Goal: Task Accomplishment & Management: Complete application form

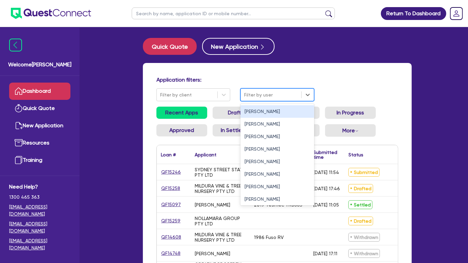
click at [260, 89] on div "Filter by user" at bounding box center [271, 94] width 61 height 11
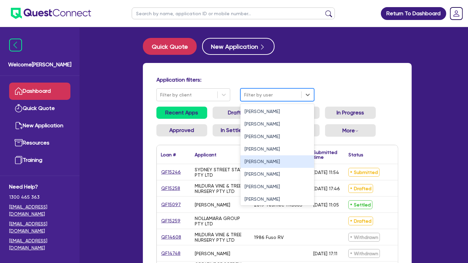
click at [244, 164] on div "[PERSON_NAME]" at bounding box center [277, 161] width 74 height 13
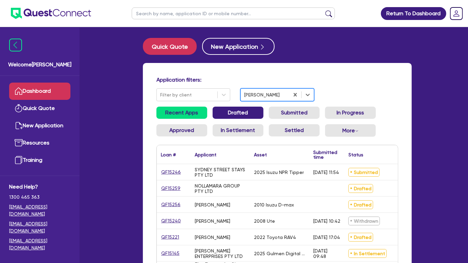
click at [234, 114] on link "Drafted" at bounding box center [238, 113] width 51 height 12
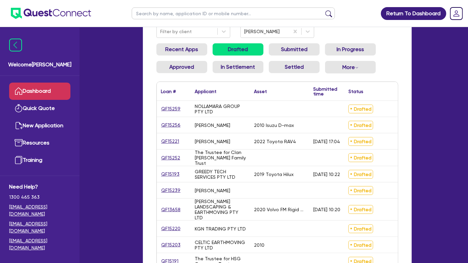
scroll to position [64, 0]
click at [169, 213] on div "QF13658" at bounding box center [174, 209] width 34 height 22
click at [168, 215] on div "QF13658" at bounding box center [174, 209] width 34 height 22
click at [168, 211] on link "QF13658" at bounding box center [171, 210] width 20 height 8
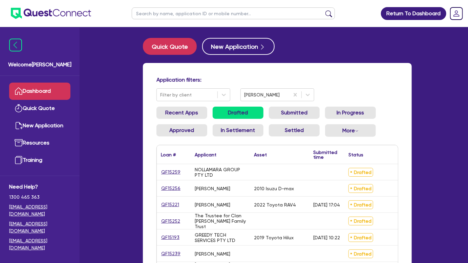
select select "PRIMARY_ASSETS"
select select "HEAVY_TRUCKS"
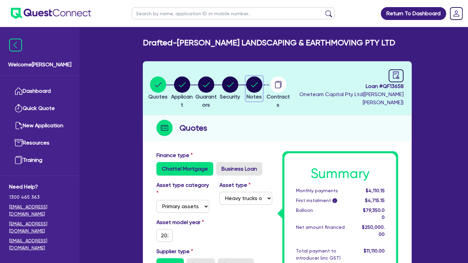
click at [262, 86] on circle "button" at bounding box center [254, 85] width 16 height 16
select select "Other"
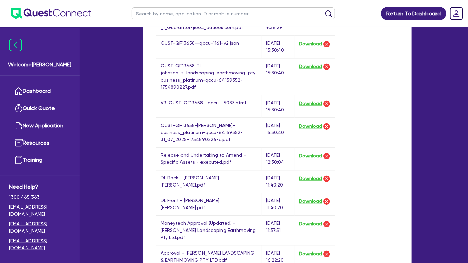
scroll to position [577, 0]
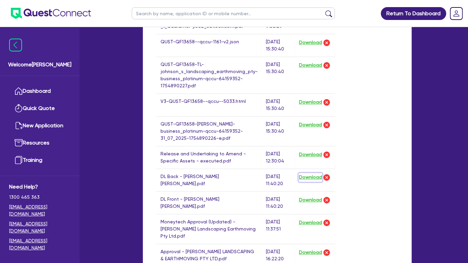
click at [305, 173] on button "Download" at bounding box center [311, 177] width 24 height 9
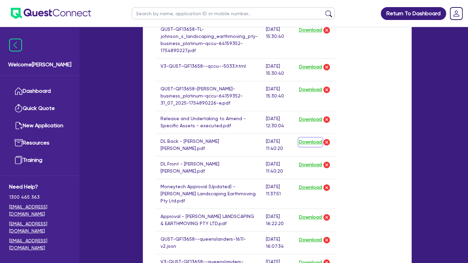
scroll to position [612, 0]
click at [311, 156] on td "Download" at bounding box center [315, 167] width 41 height 23
click at [310, 160] on button "Download" at bounding box center [311, 164] width 24 height 9
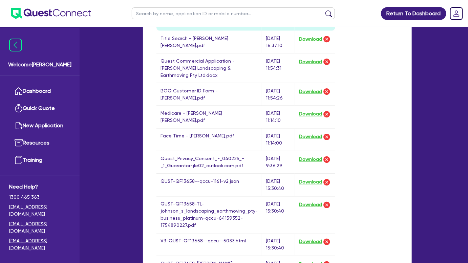
scroll to position [436, 0]
click at [302, 88] on button "Download" at bounding box center [311, 92] width 24 height 9
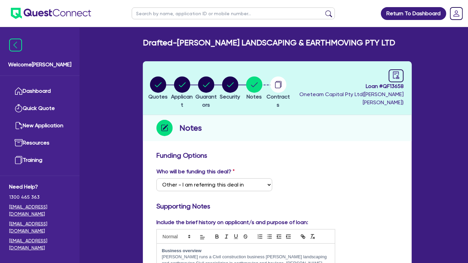
scroll to position [1, 0]
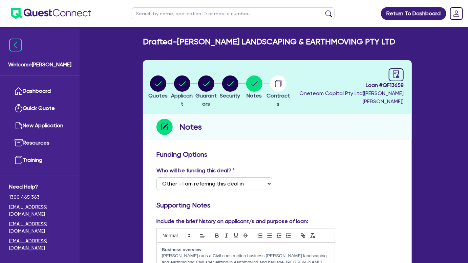
click at [71, 9] on img at bounding box center [51, 13] width 80 height 11
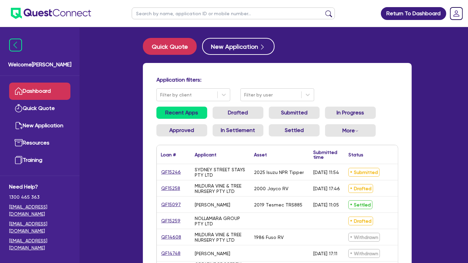
click at [200, 15] on input "text" at bounding box center [233, 13] width 203 height 12
type input "womb"
click at [323, 10] on button "submit" at bounding box center [328, 14] width 11 height 9
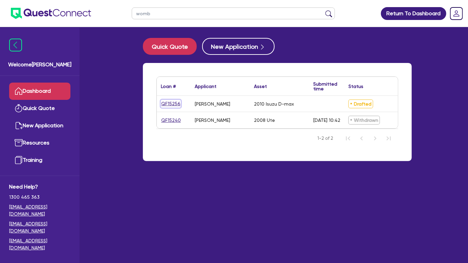
click at [169, 104] on link "QF15256" at bounding box center [171, 104] width 20 height 8
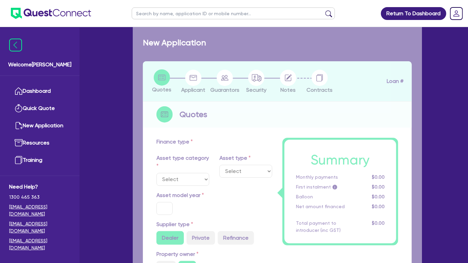
select select "CARS_AND_LIGHT_TRUCKS"
type input "2010"
radio input "true"
type input "13,000"
type input "2,600"
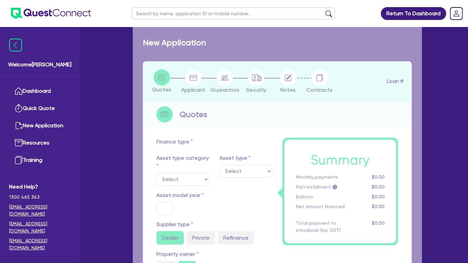
type input "8"
type input "832"
type input "15"
select select "PASSENGER_VEHICLES"
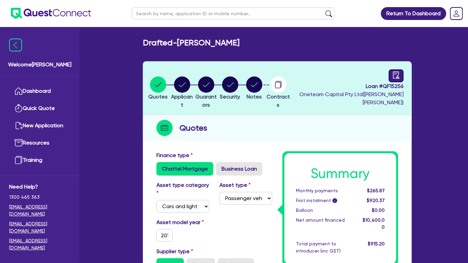
click at [398, 76] on icon "audit" at bounding box center [396, 74] width 6 height 7
select select "DRAFTED_NEW"
select select "Other"
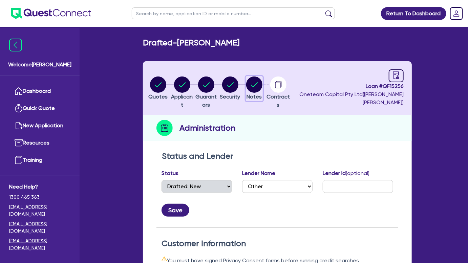
click at [262, 89] on icon "button" at bounding box center [254, 85] width 16 height 16
select select "Other"
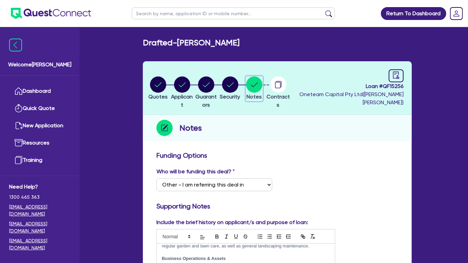
scroll to position [1, 0]
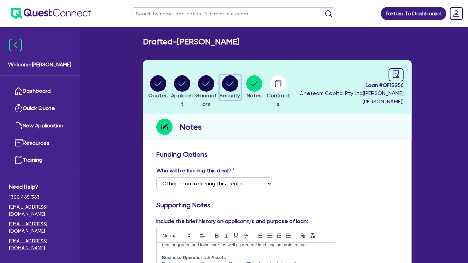
click at [238, 83] on circle "button" at bounding box center [230, 84] width 16 height 16
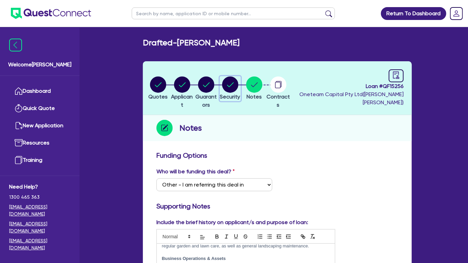
select select "CARS_AND_LIGHT_TRUCKS"
select select "PASSENGER_VEHICLES"
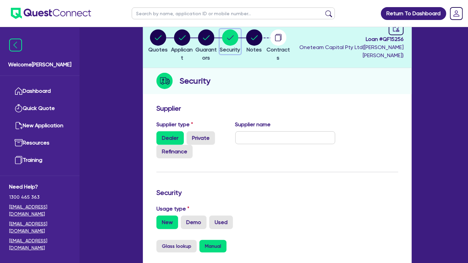
scroll to position [45, 0]
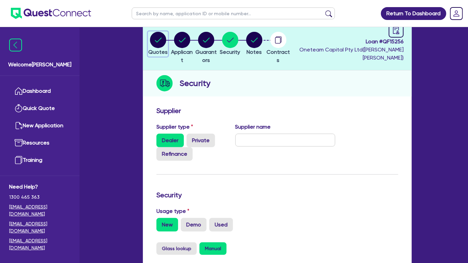
click at [159, 38] on circle "button" at bounding box center [158, 40] width 16 height 16
select select "CARS_AND_LIGHT_TRUCKS"
select select "PASSENGER_VEHICLES"
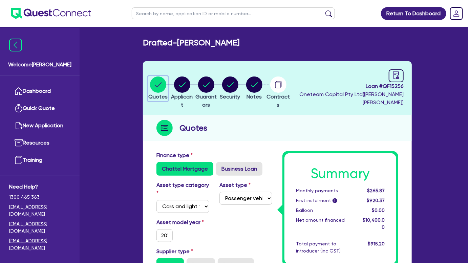
scroll to position [0, 0]
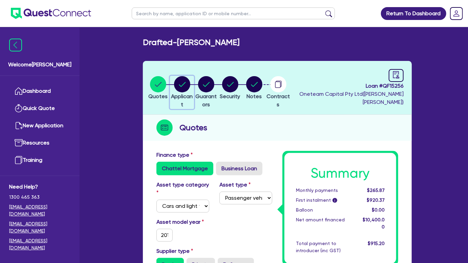
click at [185, 82] on circle "button" at bounding box center [182, 84] width 16 height 16
select select "SOLE_TRADER"
select select "BUILDING_CONSTRUCTION"
select select "TRADES_SERVICES_CONSUMERS"
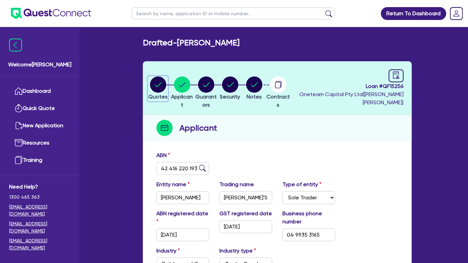
click at [153, 84] on circle "button" at bounding box center [158, 85] width 16 height 16
select select "CARS_AND_LIGHT_TRUCKS"
select select "PASSENGER_VEHICLES"
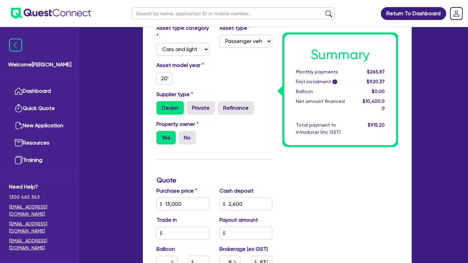
scroll to position [157, 0]
click at [170, 84] on input "2010" at bounding box center [164, 78] width 16 height 13
click at [168, 81] on input "2010" at bounding box center [164, 78] width 16 height 13
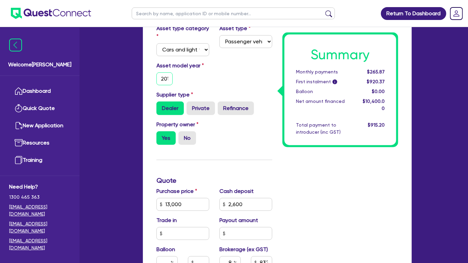
scroll to position [0, 4]
type input "13,000"
type input "2,600"
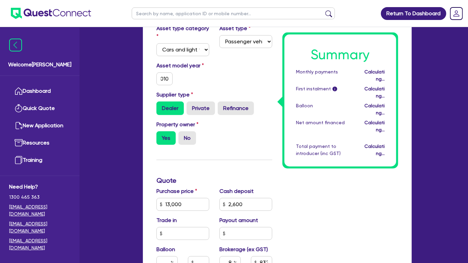
scroll to position [0, 0]
click at [222, 72] on div "Asset model year [DATE]" at bounding box center [214, 76] width 126 height 29
type input "13,000"
type input "2,600"
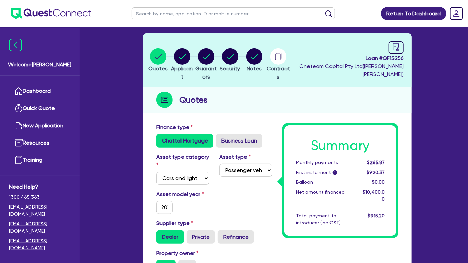
scroll to position [14, 0]
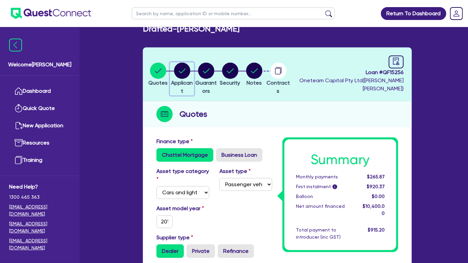
click at [190, 70] on circle "button" at bounding box center [182, 71] width 16 height 16
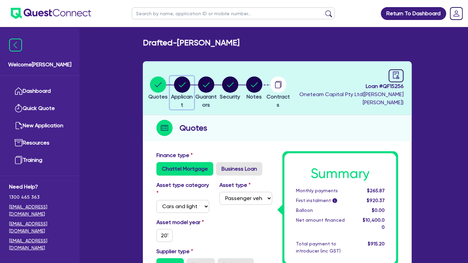
select select "SOLE_TRADER"
select select "BUILDING_CONSTRUCTION"
select select "TRADES_SERVICES_CONSUMERS"
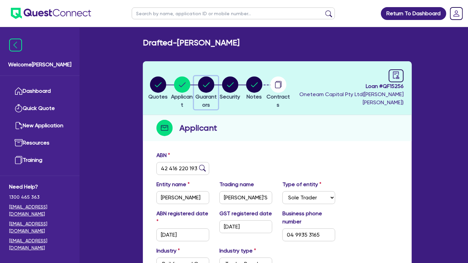
click at [214, 80] on circle "button" at bounding box center [206, 85] width 16 height 16
select select "MR"
select select "WA"
select select "DE_FACTO"
select select "CASH"
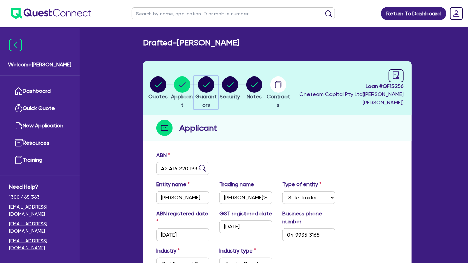
select select "TRAILER"
select select "EQUIPMENT"
select select "VEHICLE"
select select "OTHER"
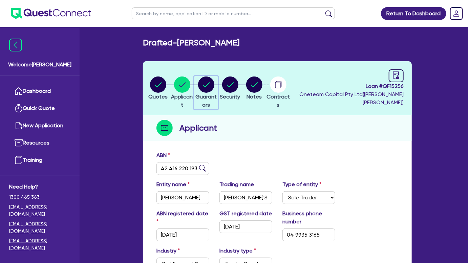
select select "VEHICLE_LOAN"
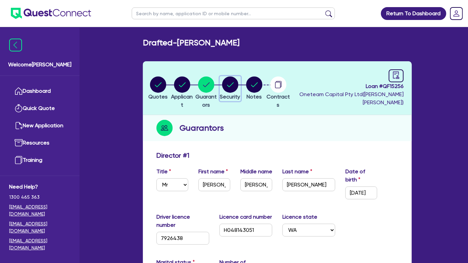
click at [238, 82] on circle "button" at bounding box center [230, 85] width 16 height 16
select select "CARS_AND_LIGHT_TRUCKS"
select select "PASSENGER_VEHICLES"
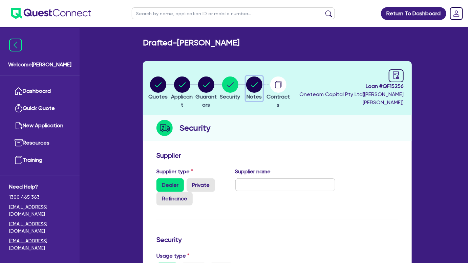
click at [262, 87] on circle "button" at bounding box center [254, 85] width 16 height 16
select select "Other"
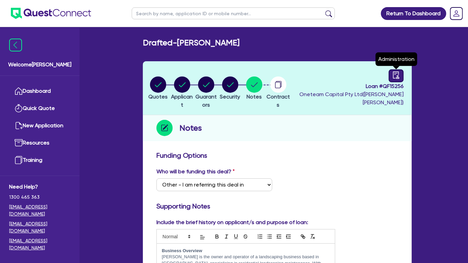
click at [395, 77] on icon "audit" at bounding box center [395, 74] width 7 height 7
select select "DRAFTED_NEW"
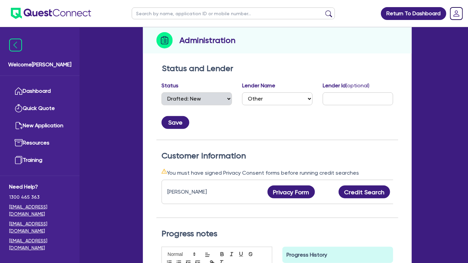
scroll to position [87, 0]
click at [278, 95] on select "Select AAMF AFS Alex Bank Angle Finance Azora Banjo BigStone BOQ Finance Brande…" at bounding box center [277, 99] width 70 height 13
select select "Flexicommercial"
click at [242, 93] on select "Select AAMF AFS Alex Bank Angle Finance Azora Banjo BigStone BOQ Finance Brande…" at bounding box center [277, 99] width 70 height 13
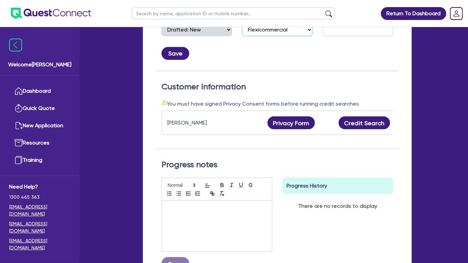
scroll to position [0, 72]
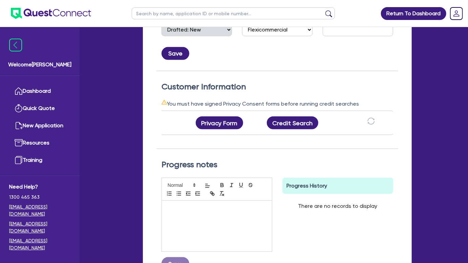
click at [69, 9] on img at bounding box center [51, 13] width 80 height 11
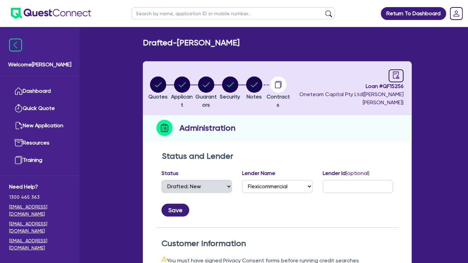
scroll to position [0, 0]
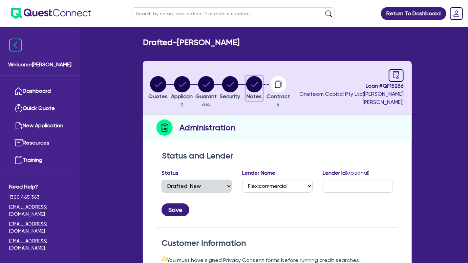
click at [262, 85] on circle "button" at bounding box center [254, 84] width 16 height 16
select select "Other"
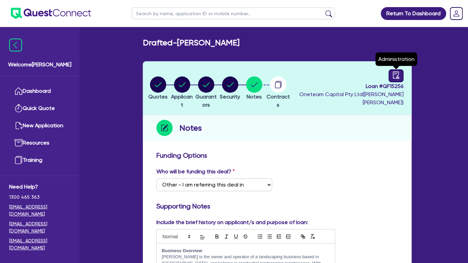
click at [401, 73] on link at bounding box center [396, 75] width 15 height 13
select select "DRAFTED_NEW"
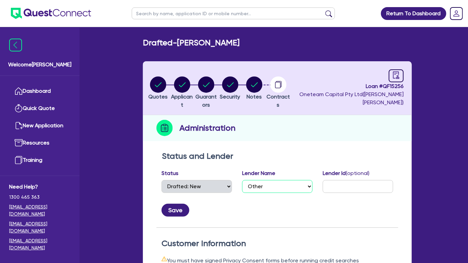
click at [261, 185] on select "Select AAMF AFS Alex Bank Angle Finance Azora Banjo BigStone BOQ Finance Brande…" at bounding box center [277, 186] width 70 height 13
select select "Flexicommercial"
click at [242, 180] on select "Select AAMF AFS Alex Bank Angle Finance Azora Banjo BigStone BOQ Finance Brande…" at bounding box center [277, 186] width 70 height 13
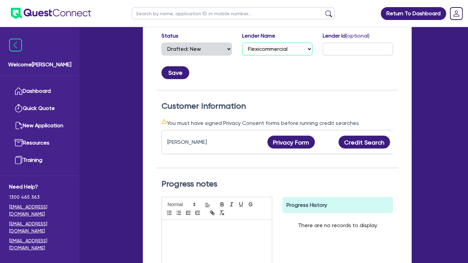
scroll to position [146, 0]
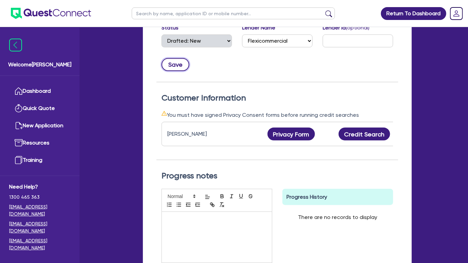
click at [178, 62] on button "Save" at bounding box center [176, 64] width 28 height 13
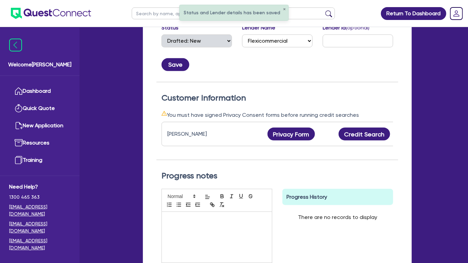
click at [196, 247] on div at bounding box center [217, 237] width 110 height 51
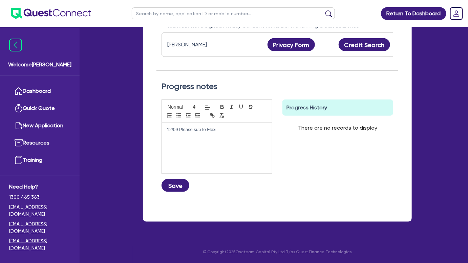
click at [181, 193] on div "12/09 Please sub to Flexi Save" at bounding box center [216, 149] width 121 height 98
click at [176, 182] on button "Save" at bounding box center [176, 185] width 28 height 13
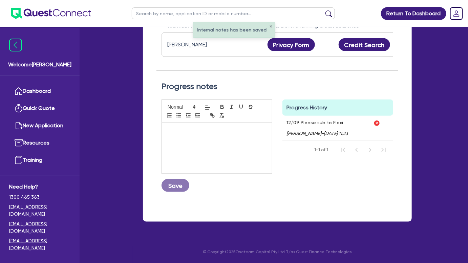
scroll to position [0, 0]
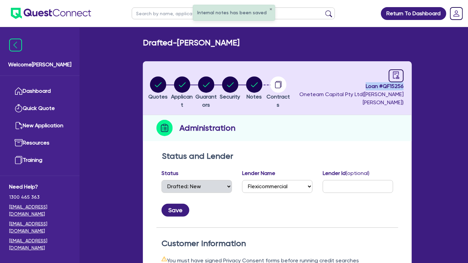
drag, startPoint x: 361, startPoint y: 83, endPoint x: 410, endPoint y: 84, distance: 49.4
click at [410, 84] on header "Quotes Applicant [GEOGRAPHIC_DATA] Security Notes Contracts Loan # QF15256 Onet…" at bounding box center [277, 88] width 269 height 54
copy span "Loan # QF15256"
click at [266, 85] on li "Notes" at bounding box center [254, 88] width 24 height 24
click at [262, 82] on circle "button" at bounding box center [254, 85] width 16 height 16
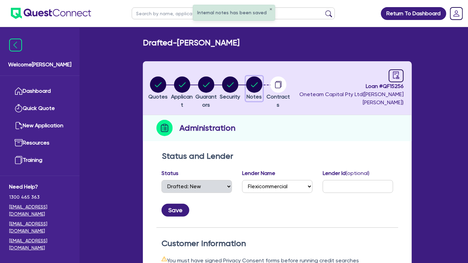
select select "Other"
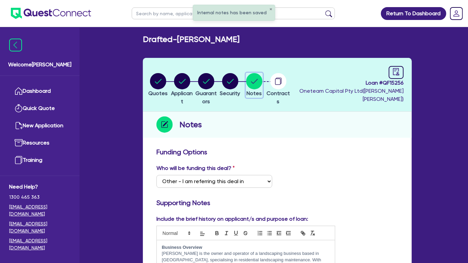
scroll to position [1, 0]
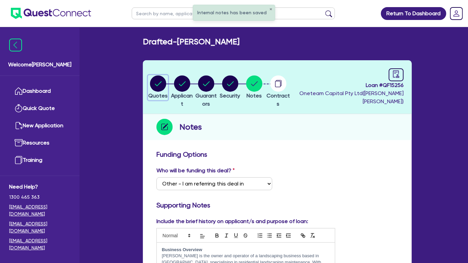
click at [155, 93] on span "Quotes" at bounding box center [157, 95] width 19 height 6
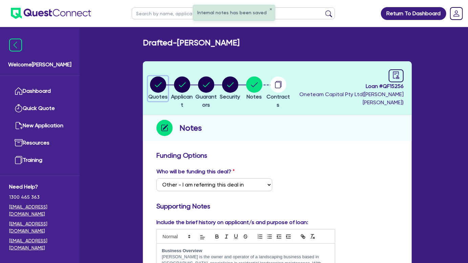
select select "CARS_AND_LIGHT_TRUCKS"
select select "PASSENGER_VEHICLES"
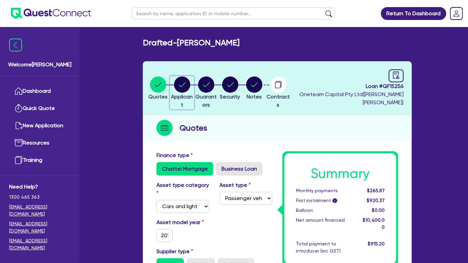
click at [190, 88] on circle "button" at bounding box center [182, 85] width 16 height 16
select select "SOLE_TRADER"
select select "BUILDING_CONSTRUCTION"
select select "TRADES_SERVICES_CONSUMERS"
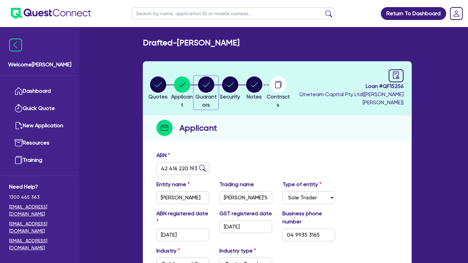
click at [214, 92] on circle "button" at bounding box center [206, 85] width 16 height 16
select select "MR"
select select "WA"
select select "DE_FACTO"
select select "CASH"
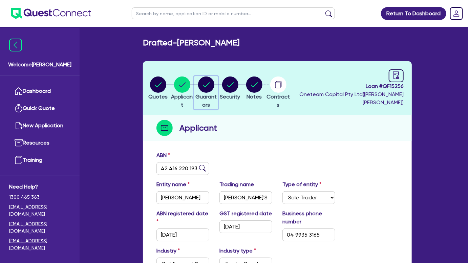
select select "TRAILER"
select select "EQUIPMENT"
select select "VEHICLE"
select select "OTHER"
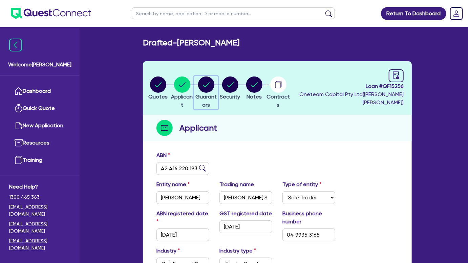
select select "VEHICLE_LOAN"
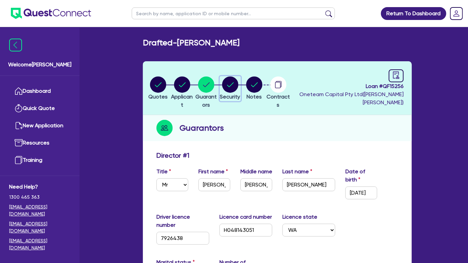
click at [240, 87] on div "button" at bounding box center [230, 85] width 20 height 16
select select "CARS_AND_LIGHT_TRUCKS"
select select "PASSENGER_VEHICLES"
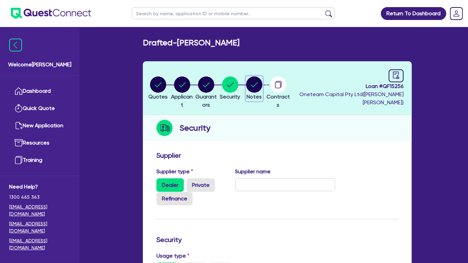
click at [262, 88] on circle "button" at bounding box center [254, 85] width 16 height 16
select select "Other"
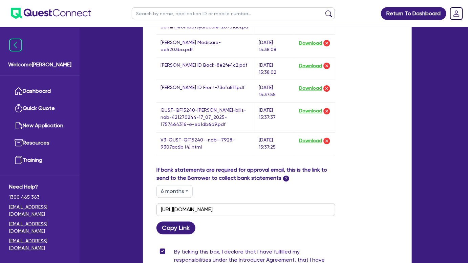
scroll to position [590, 0]
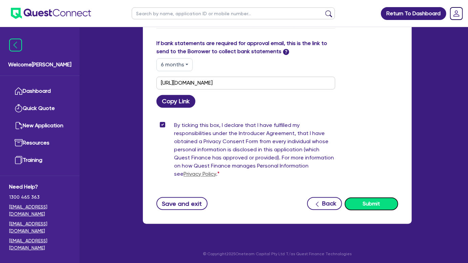
click at [355, 202] on button "Submit" at bounding box center [371, 203] width 53 height 13
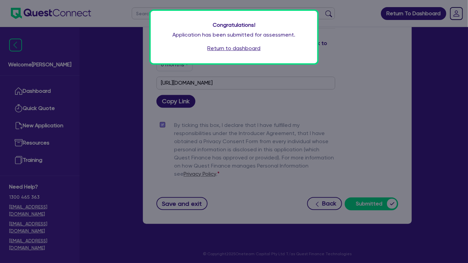
click at [237, 55] on div "Congratulations! Application has been submitted for assessment. Return to dashb…" at bounding box center [234, 37] width 167 height 52
click at [237, 48] on link "Return to dashboard" at bounding box center [234, 48] width 53 height 8
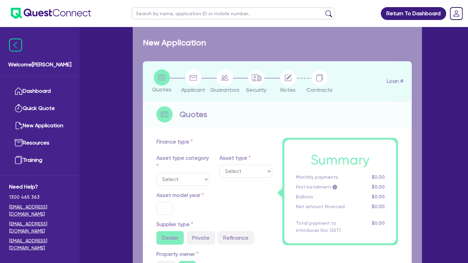
select select "CARS_AND_LIGHT_TRUCKS"
type input "2008"
type input "52,300"
type input "8"
type input "4,236.36"
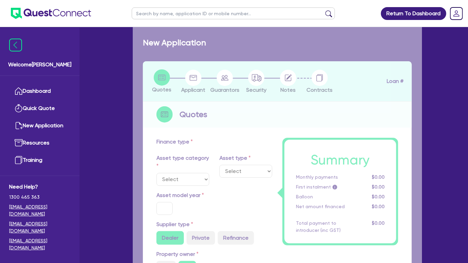
type input "17.95"
select select "PASSENGER_VEHICLES"
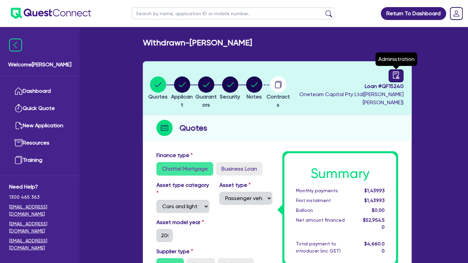
click at [392, 74] on icon "audit" at bounding box center [395, 74] width 7 height 7
select select "WITHDRAWN_BY_INTRODUCER"
select select "Quest Finance - Own Book"
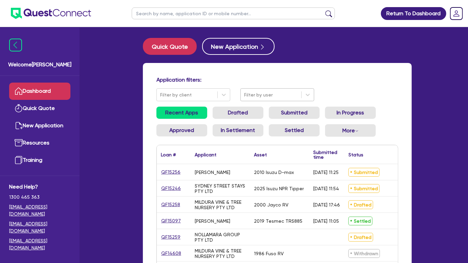
click at [256, 96] on div at bounding box center [271, 95] width 54 height 8
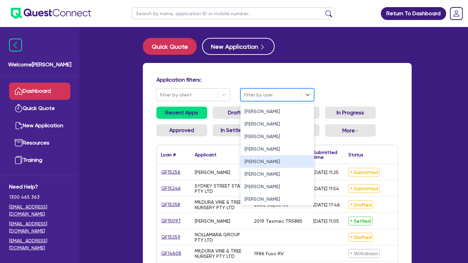
click at [247, 162] on div "[PERSON_NAME]" at bounding box center [277, 161] width 74 height 13
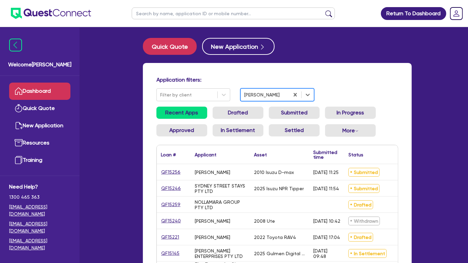
scroll to position [23, 0]
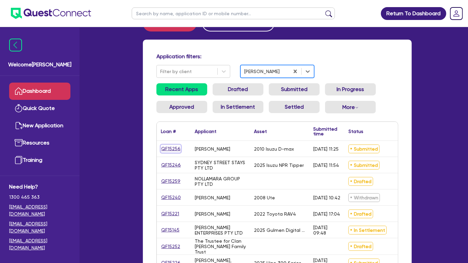
click at [173, 148] on link "QF15256" at bounding box center [171, 149] width 20 height 8
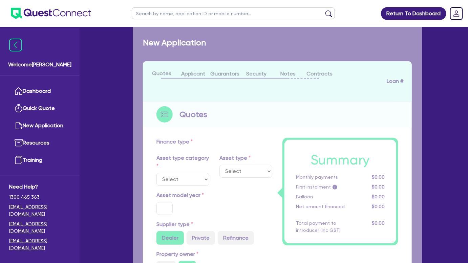
select select "CARS_AND_LIGHT_TRUCKS"
type input "2010"
radio input "true"
type input "13,000"
type input "2,600"
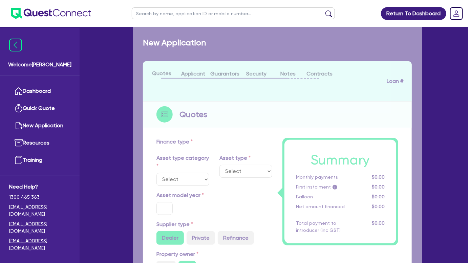
type input "8"
type input "832"
type input "15"
select select "PASSENGER_VEHICLES"
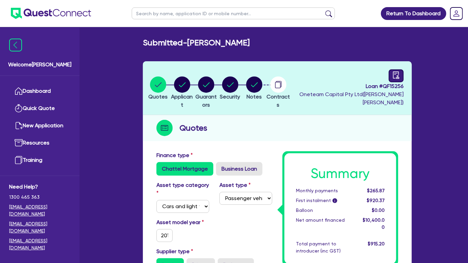
click at [395, 72] on icon "audit" at bounding box center [395, 74] width 7 height 7
select select "SUBMITTED_NEW"
select select "Flexicommercial"
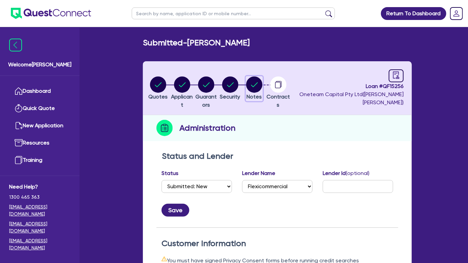
click at [262, 93] on span "Notes" at bounding box center [254, 96] width 15 height 6
select select "Other"
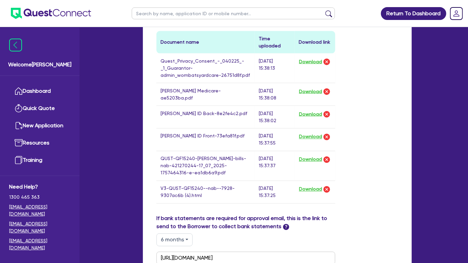
scroll to position [422, 0]
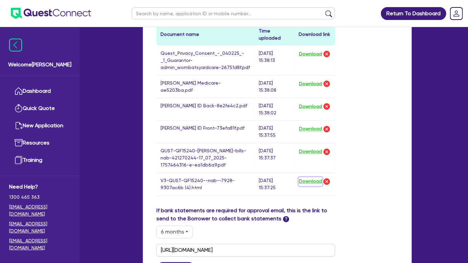
click at [312, 177] on button "Download" at bounding box center [311, 181] width 24 height 9
click at [66, 15] on img at bounding box center [51, 13] width 80 height 11
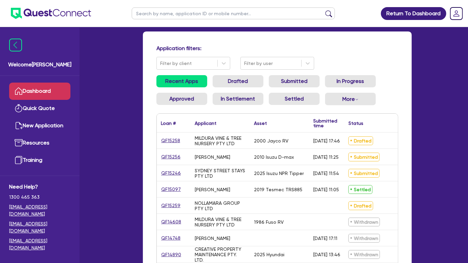
scroll to position [33, 0]
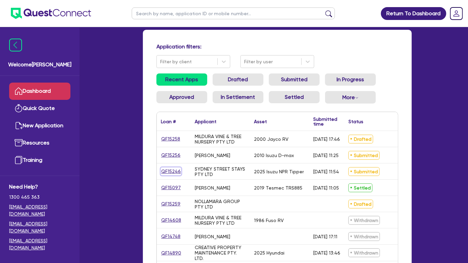
click at [173, 172] on link "QF15246" at bounding box center [171, 172] width 20 height 8
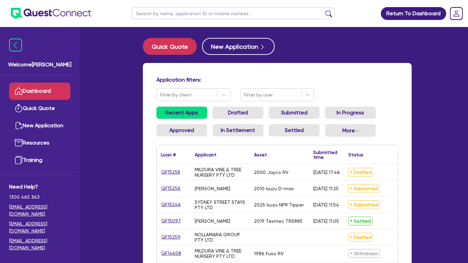
select select "PRIMARY_ASSETS"
select select "HEAVY_TRUCKS"
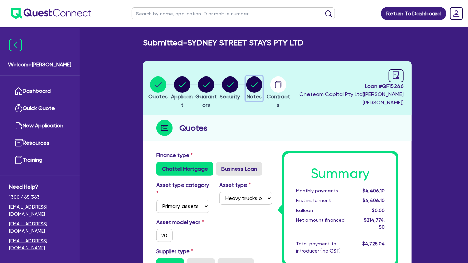
click at [262, 91] on circle "button" at bounding box center [254, 85] width 16 height 16
select select "Other"
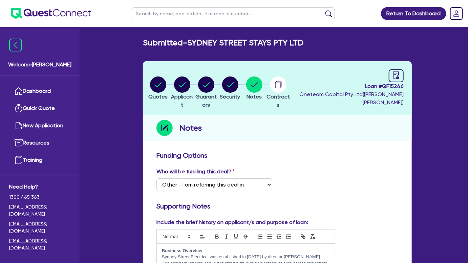
click at [69, 11] on img at bounding box center [51, 13] width 80 height 11
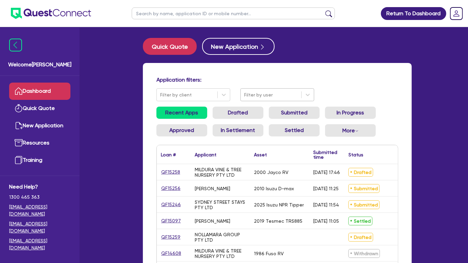
click at [269, 92] on div at bounding box center [271, 95] width 54 height 8
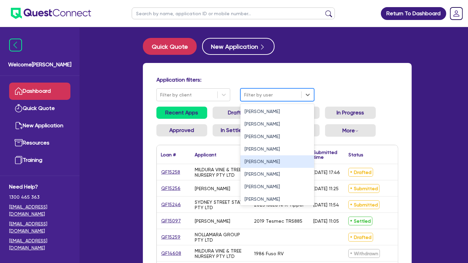
click at [255, 158] on div "[PERSON_NAME]" at bounding box center [277, 161] width 74 height 13
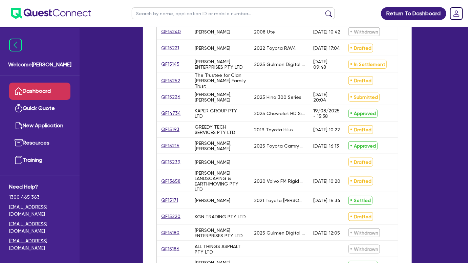
scroll to position [203, 0]
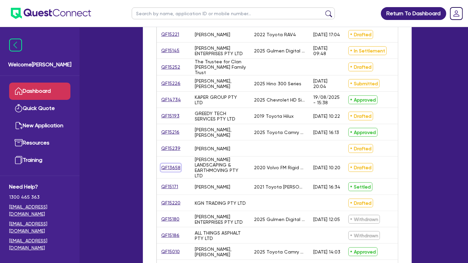
click at [172, 167] on link "QF13658" at bounding box center [171, 168] width 20 height 8
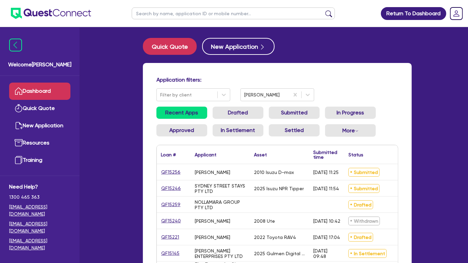
select select "PRIMARY_ASSETS"
select select "HEAVY_TRUCKS"
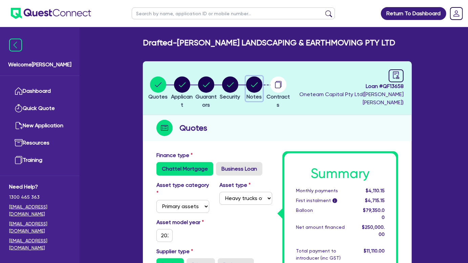
click at [262, 97] on span "Notes" at bounding box center [254, 96] width 15 height 6
select select "Other"
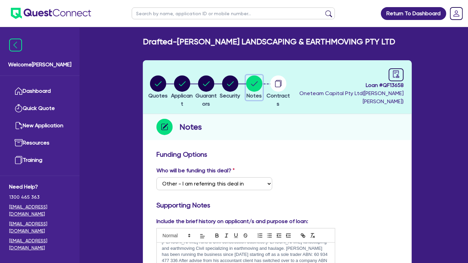
scroll to position [0, 0]
